Goal: Information Seeking & Learning: Learn about a topic

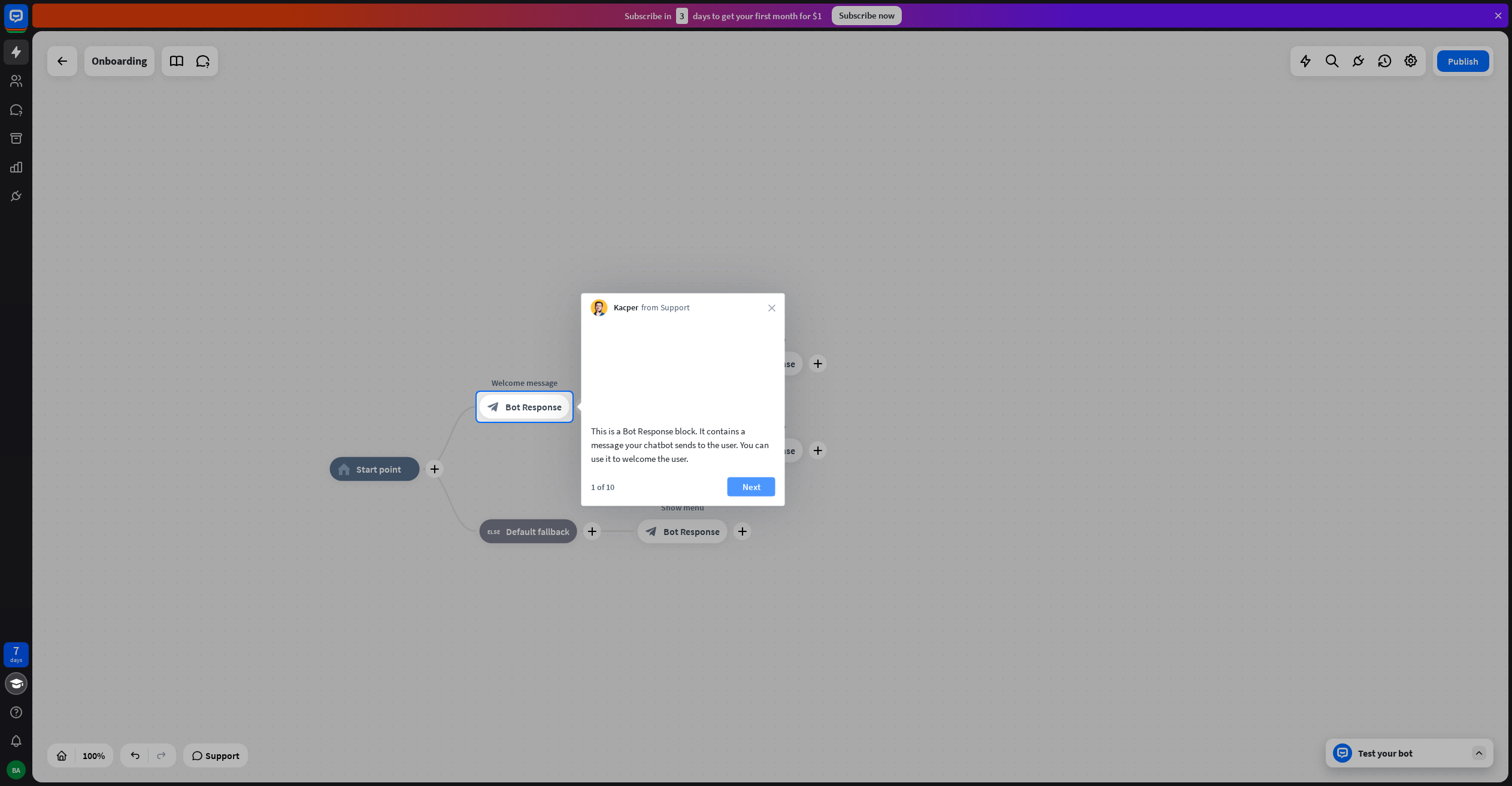
click at [755, 496] on button "Next" at bounding box center [751, 486] width 48 height 19
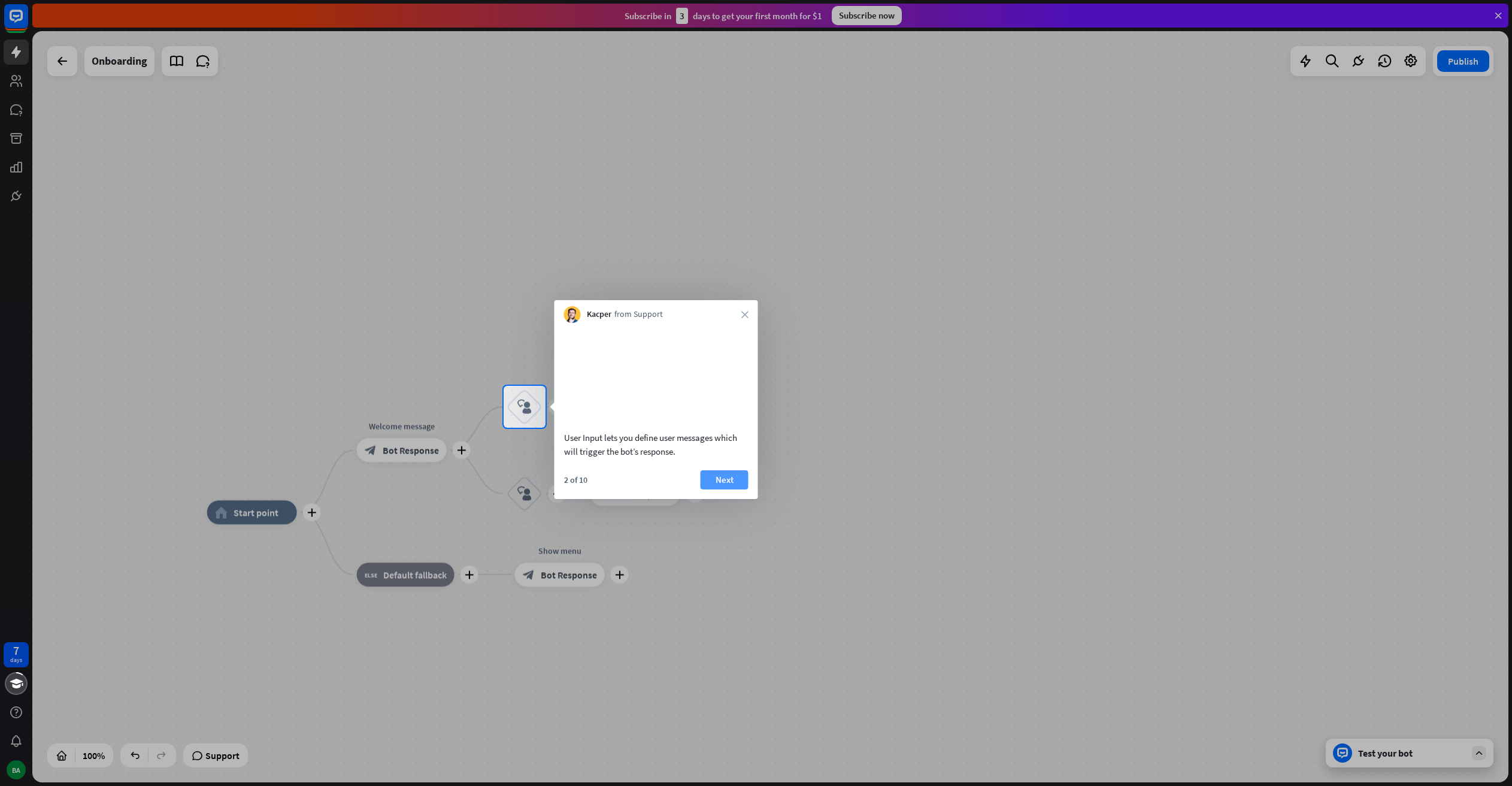
click at [730, 489] on button "Next" at bounding box center [724, 479] width 48 height 19
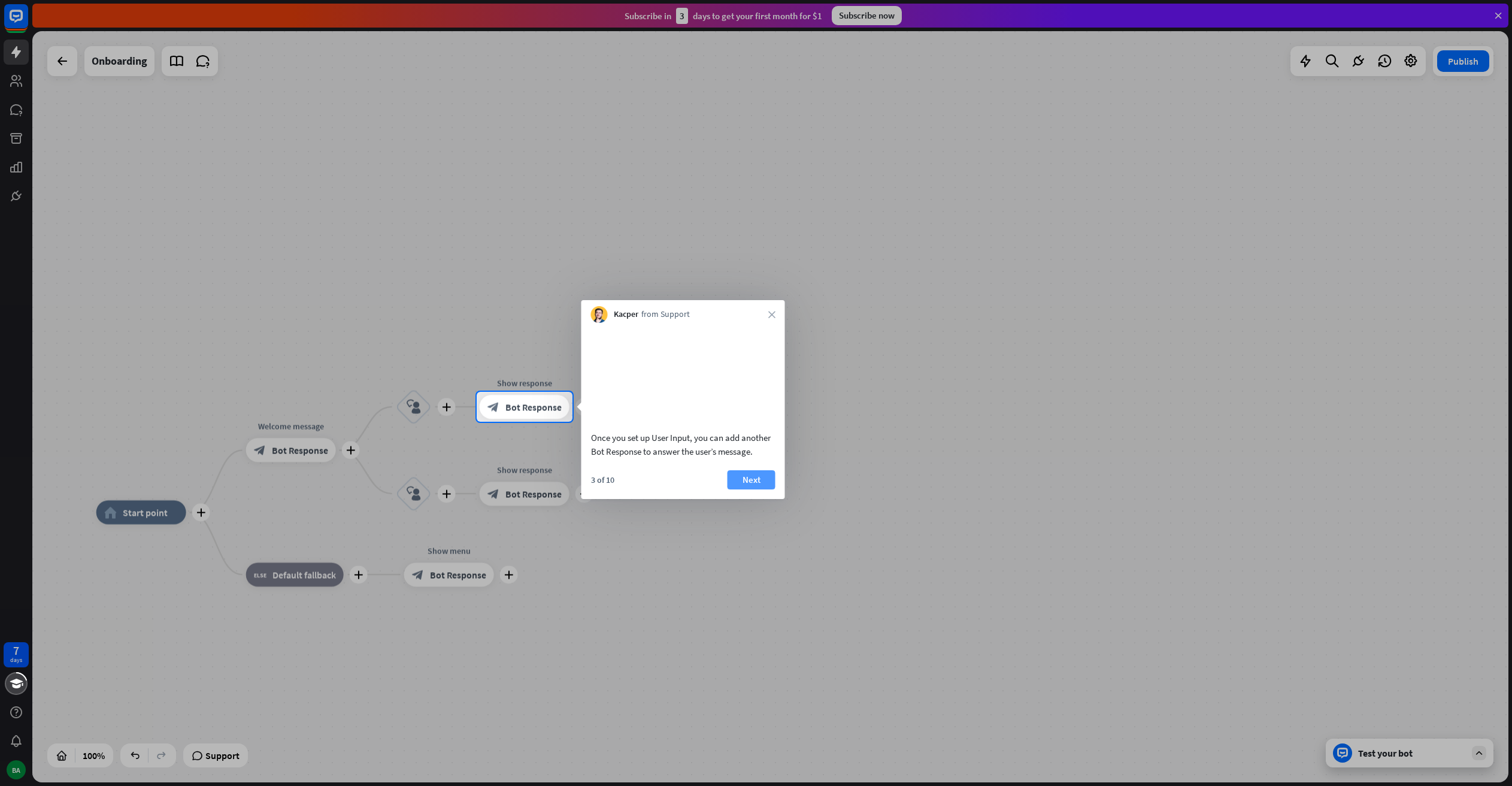
click at [745, 489] on button "Next" at bounding box center [751, 479] width 48 height 19
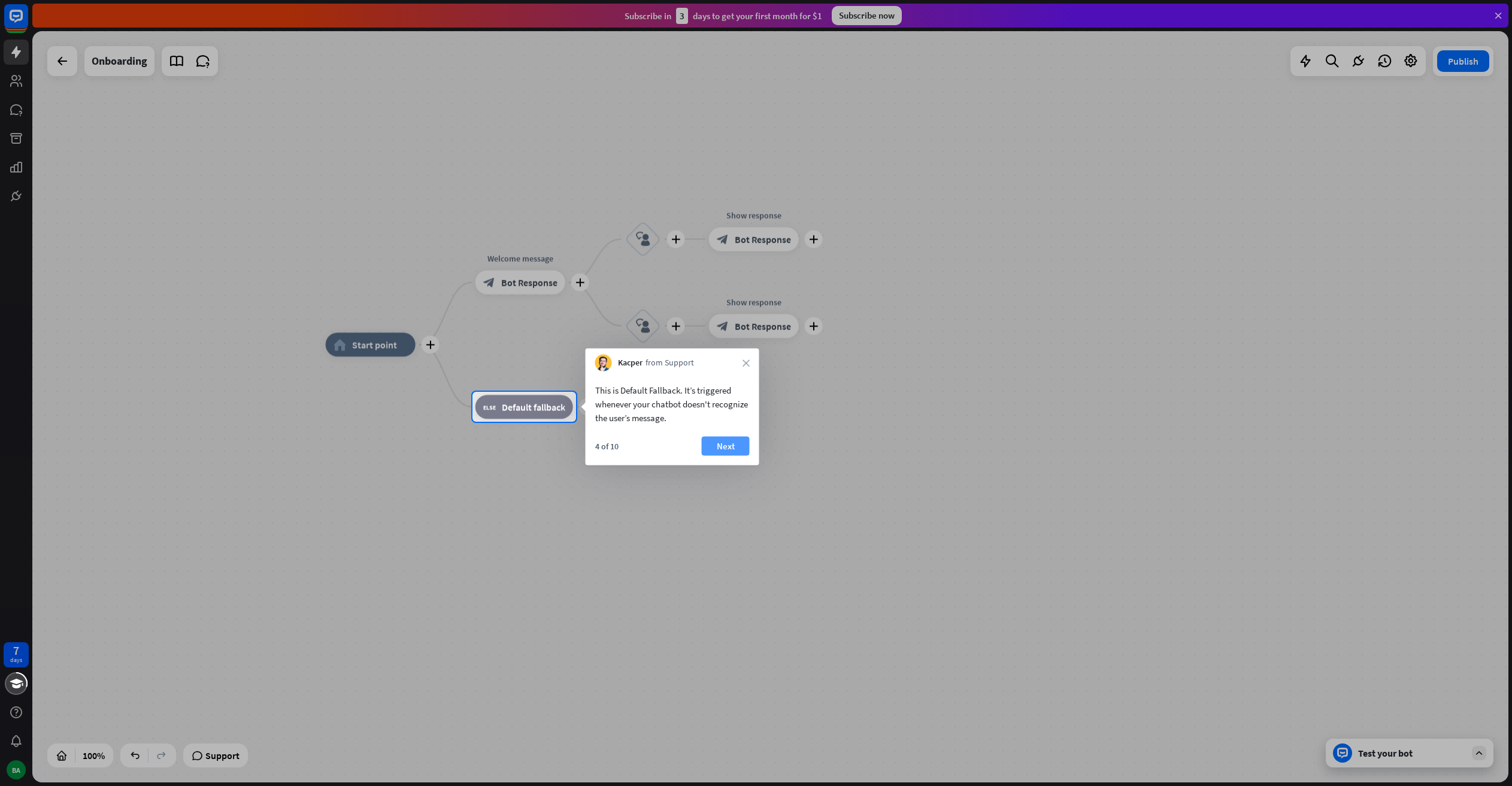
click at [741, 449] on button "Next" at bounding box center [725, 446] width 48 height 19
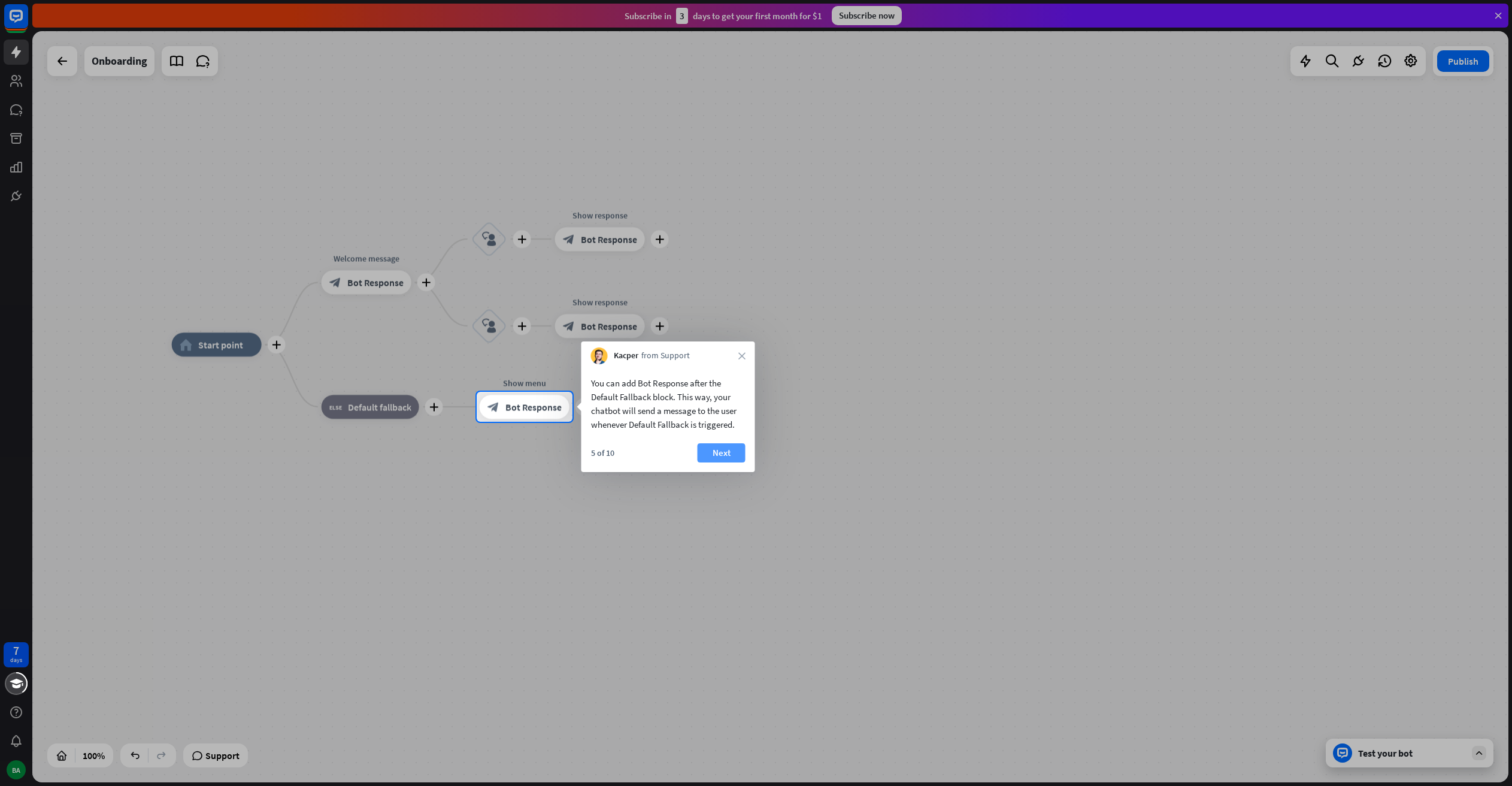
click at [737, 450] on button "Next" at bounding box center [721, 452] width 48 height 19
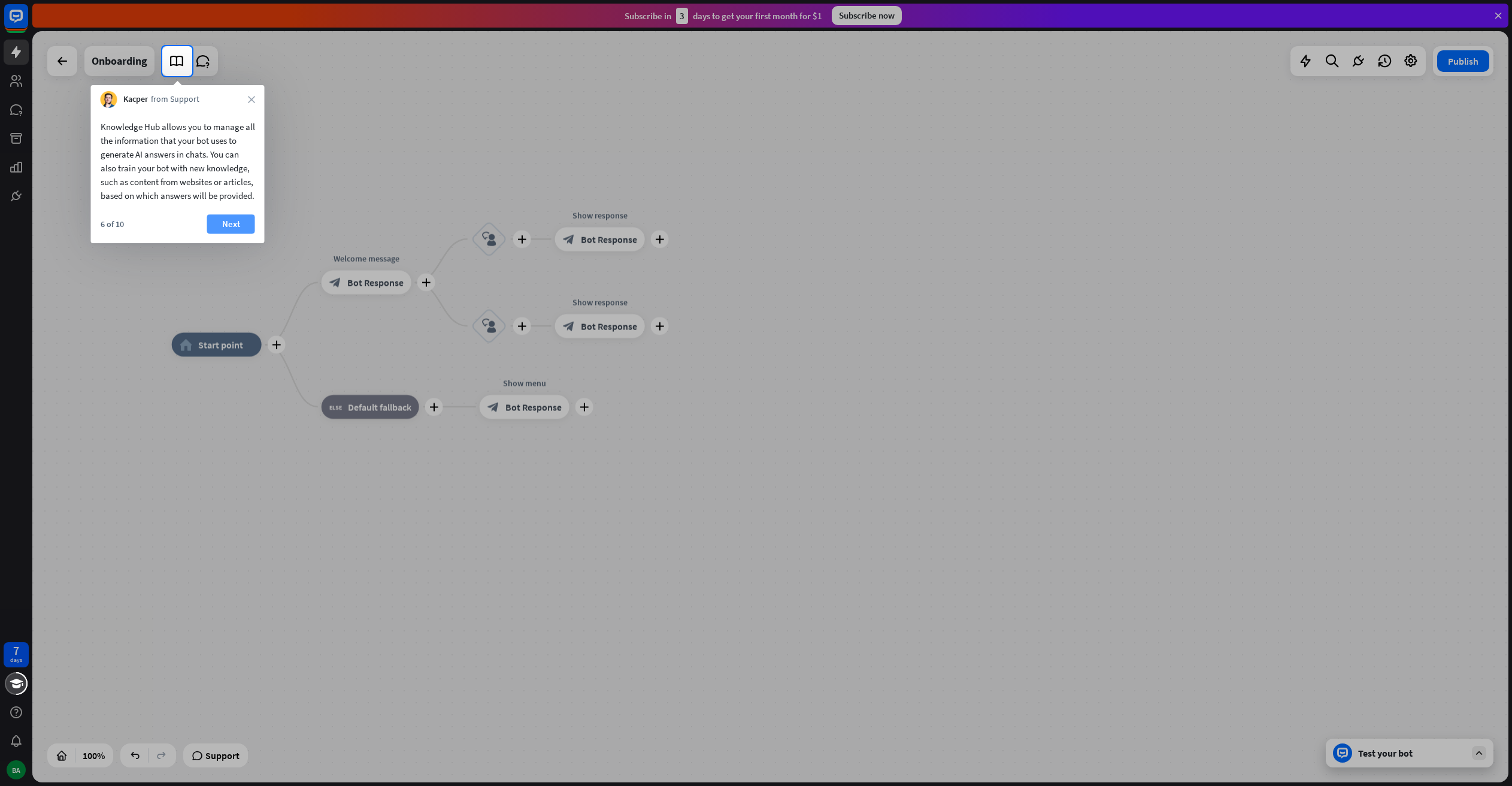
click at [236, 233] on button "Next" at bounding box center [231, 223] width 48 height 19
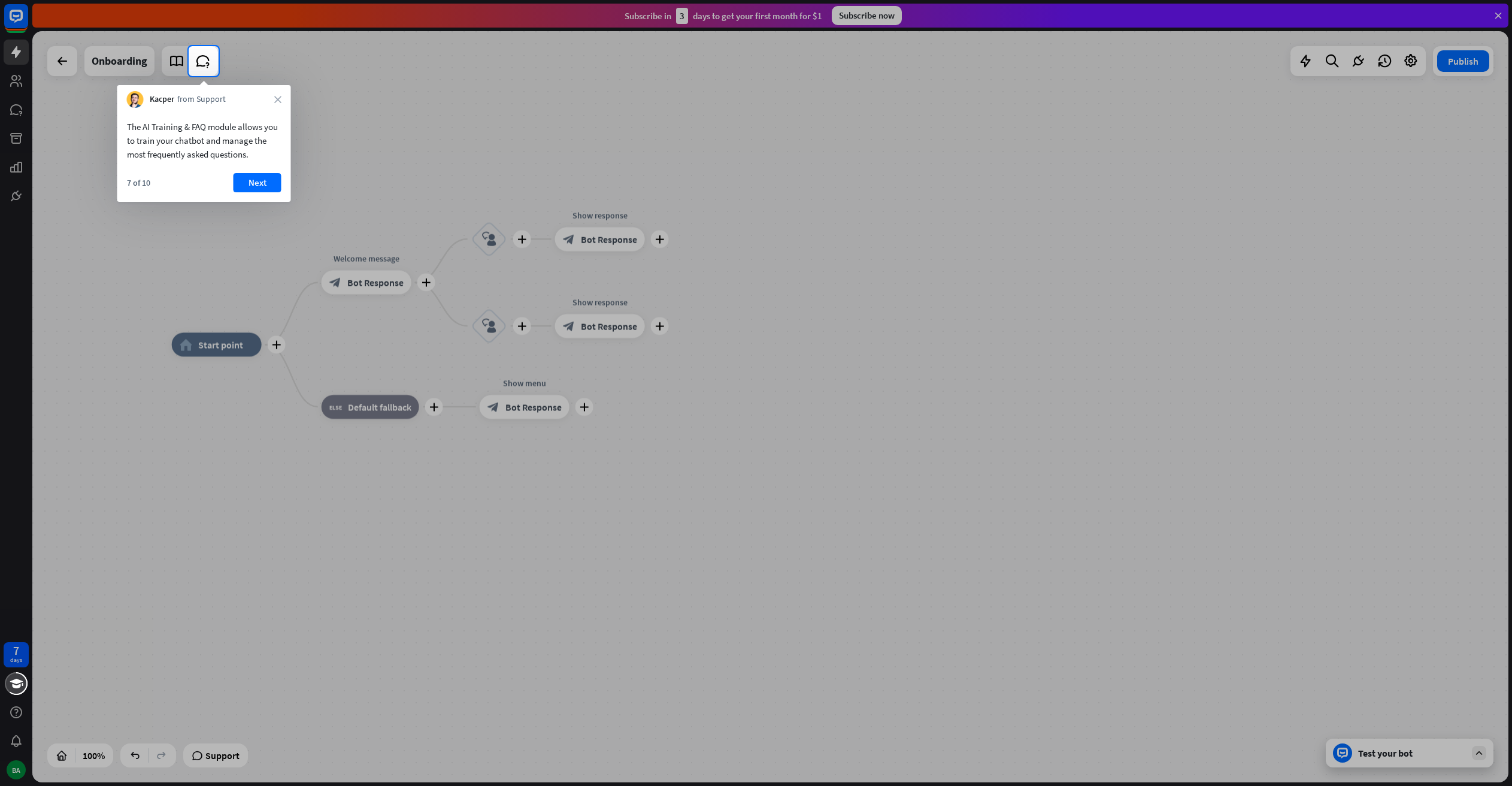
click at [244, 186] on button "Next" at bounding box center [257, 182] width 48 height 19
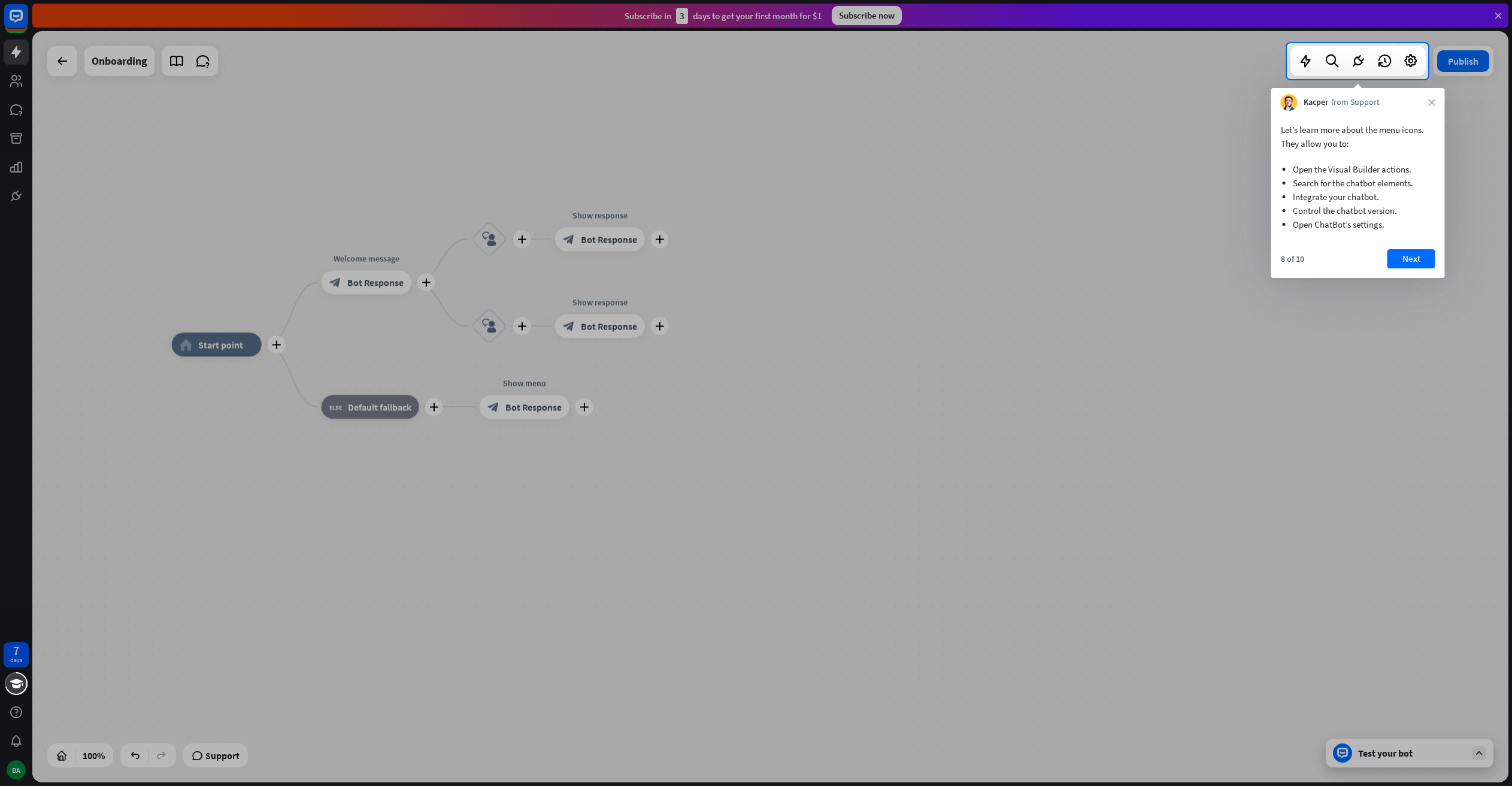
click at [1390, 263] on button "Next" at bounding box center [1411, 258] width 48 height 19
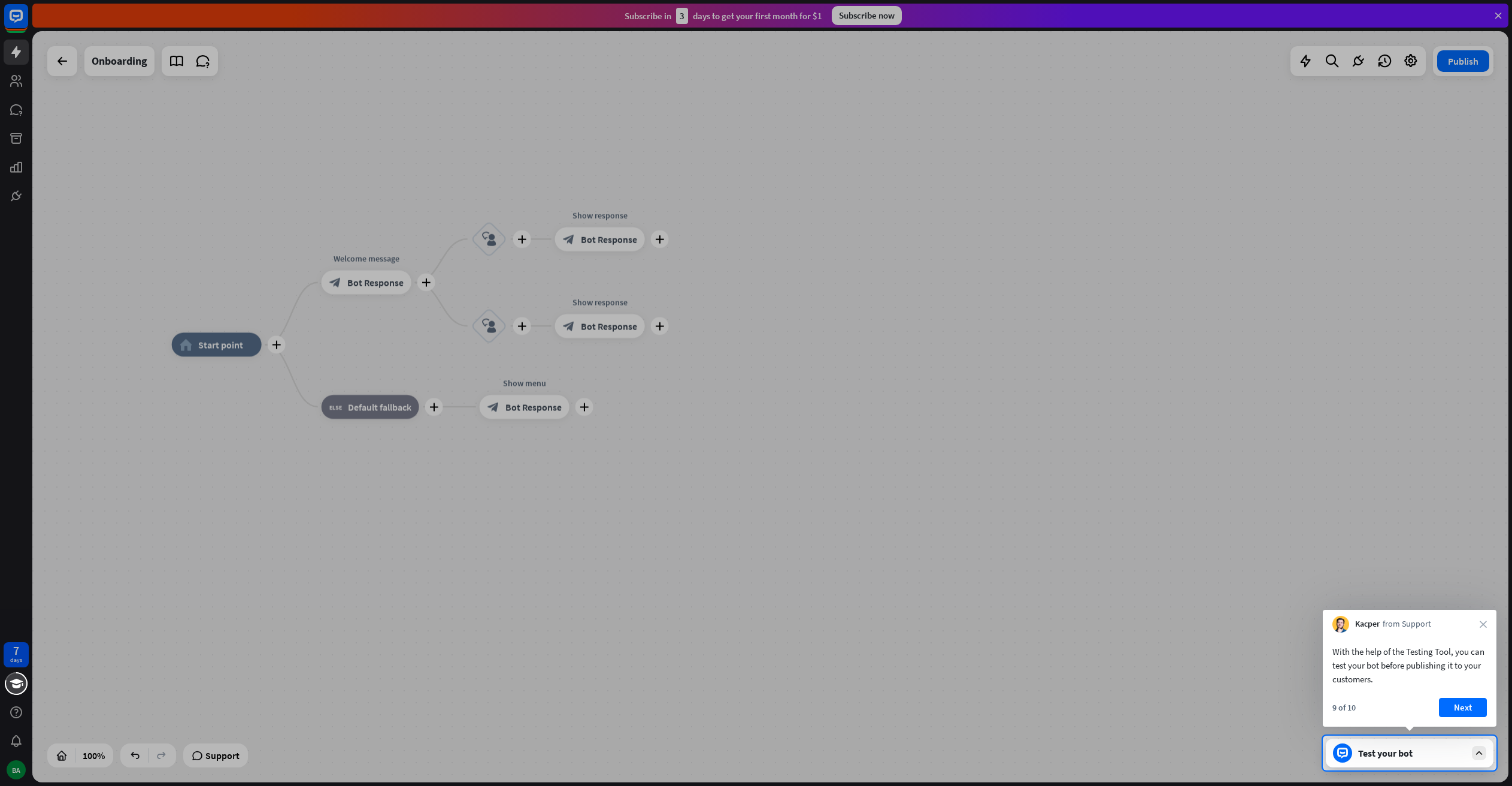
click at [1464, 713] on button "Next" at bounding box center [1463, 707] width 48 height 19
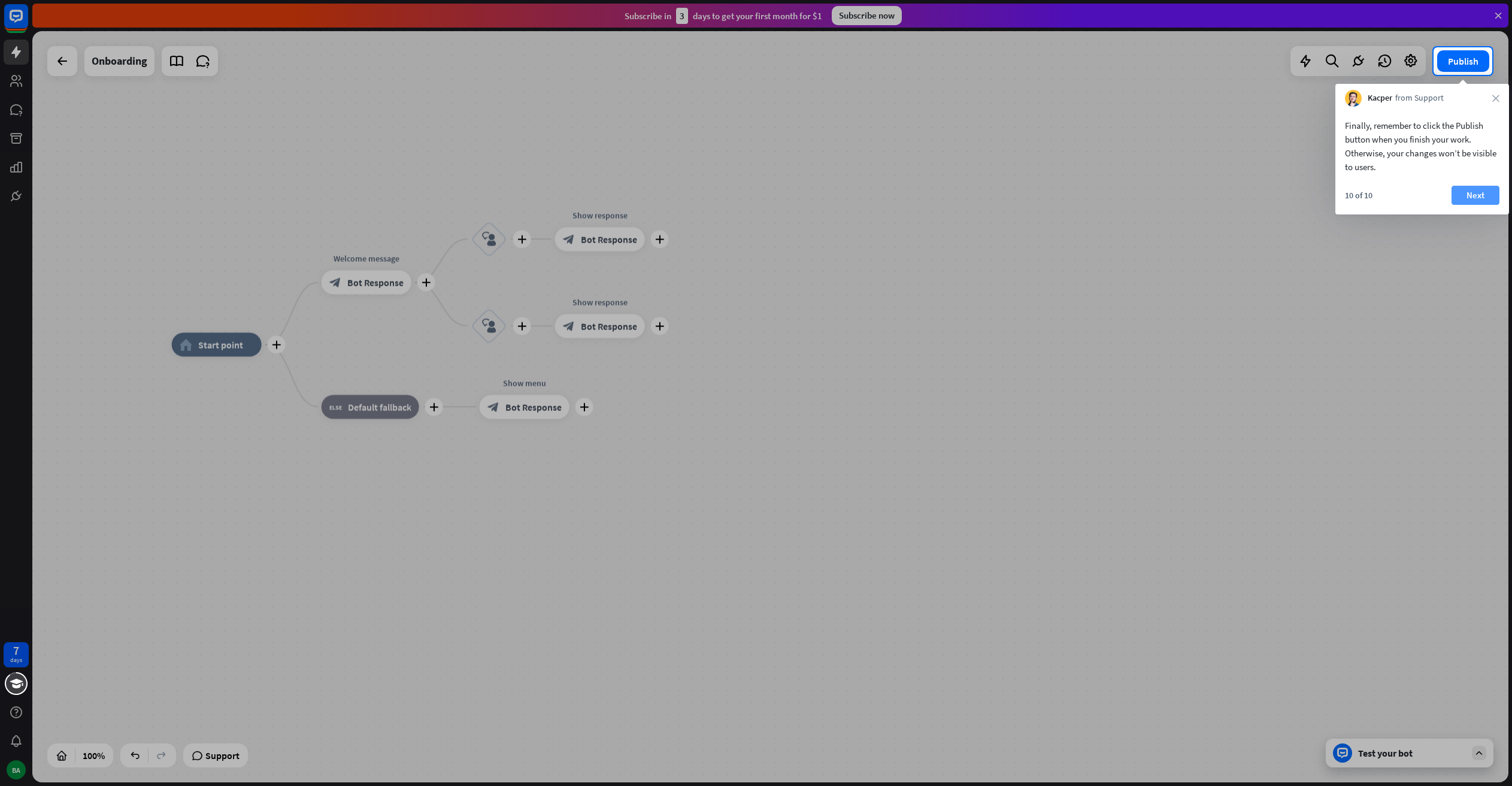
click at [1466, 193] on button "Next" at bounding box center [1475, 195] width 48 height 19
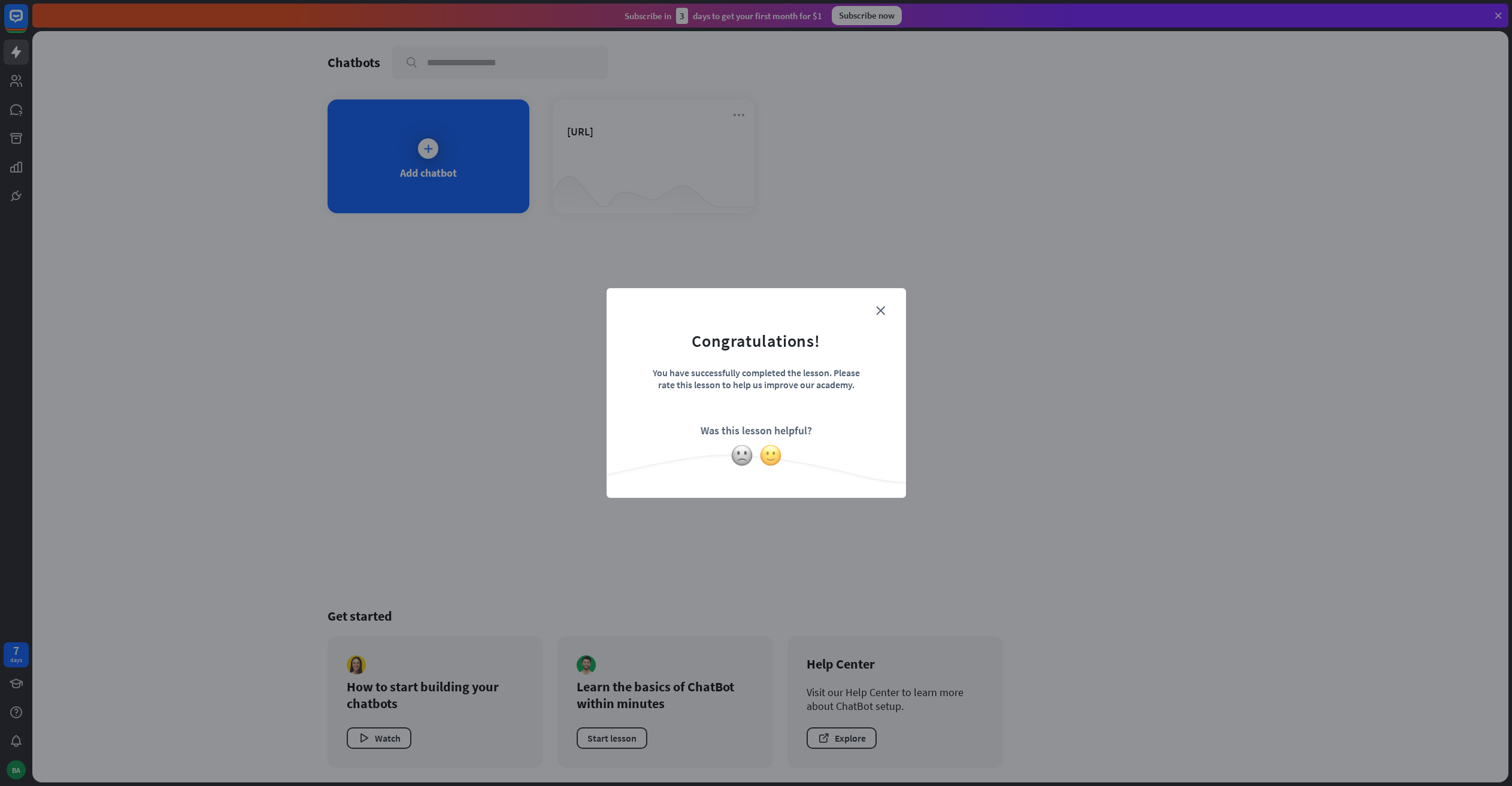
click at [772, 455] on img at bounding box center [770, 455] width 23 height 23
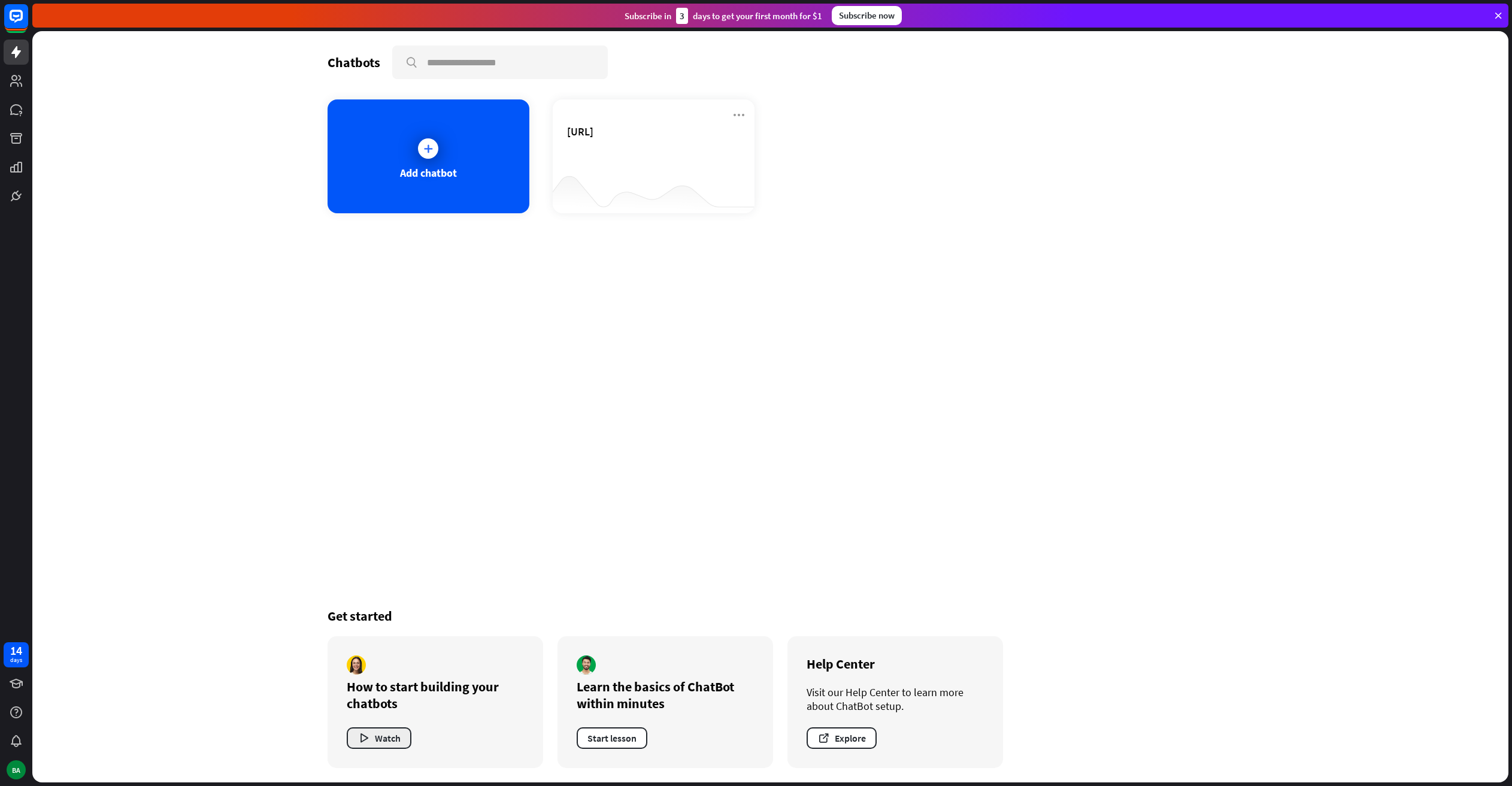
click at [363, 747] on button "Watch" at bounding box center [379, 738] width 64 height 22
